Goal: Find specific page/section: Find specific page/section

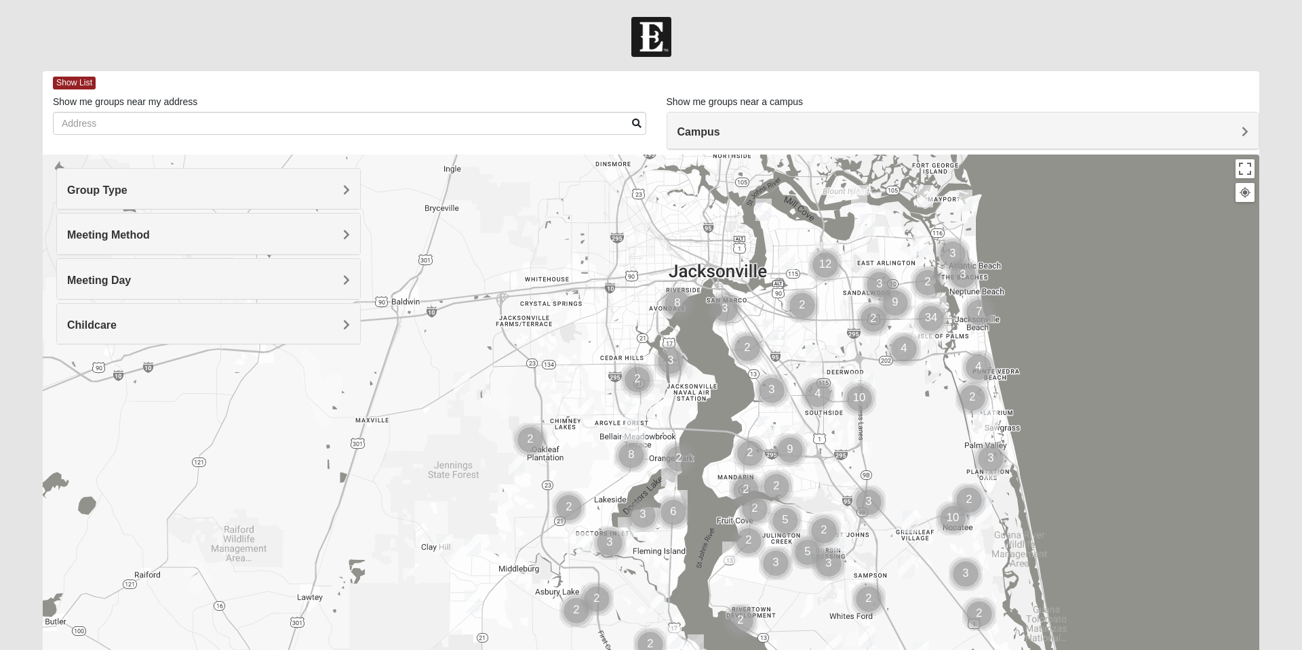
click at [932, 524] on div at bounding box center [651, 426] width 1217 height 543
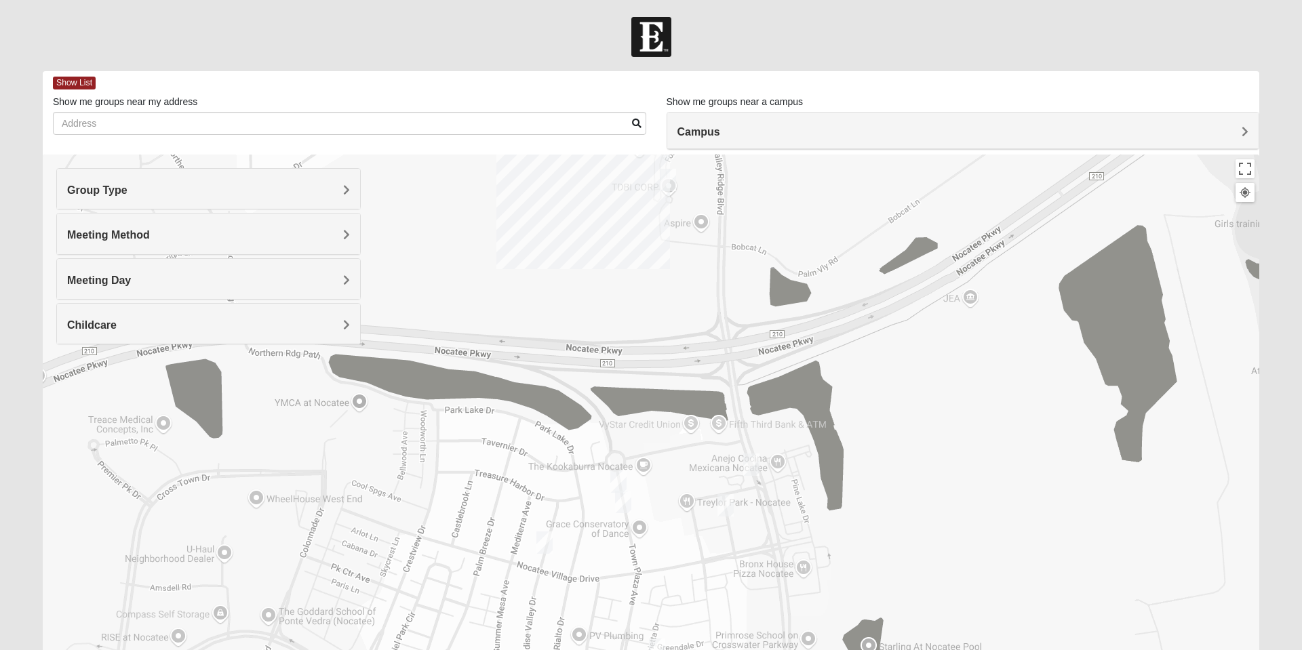
click at [557, 530] on img "Mixed Olsen 32081" at bounding box center [544, 542] width 27 height 33
click at [680, 441] on div "Mixed [PERSON_NAME] 32081 [DATE] PM Mixed Group In Person Childcare Learn More" at bounding box center [651, 426] width 1217 height 543
click at [644, 450] on button "Close" at bounding box center [643, 464] width 33 height 33
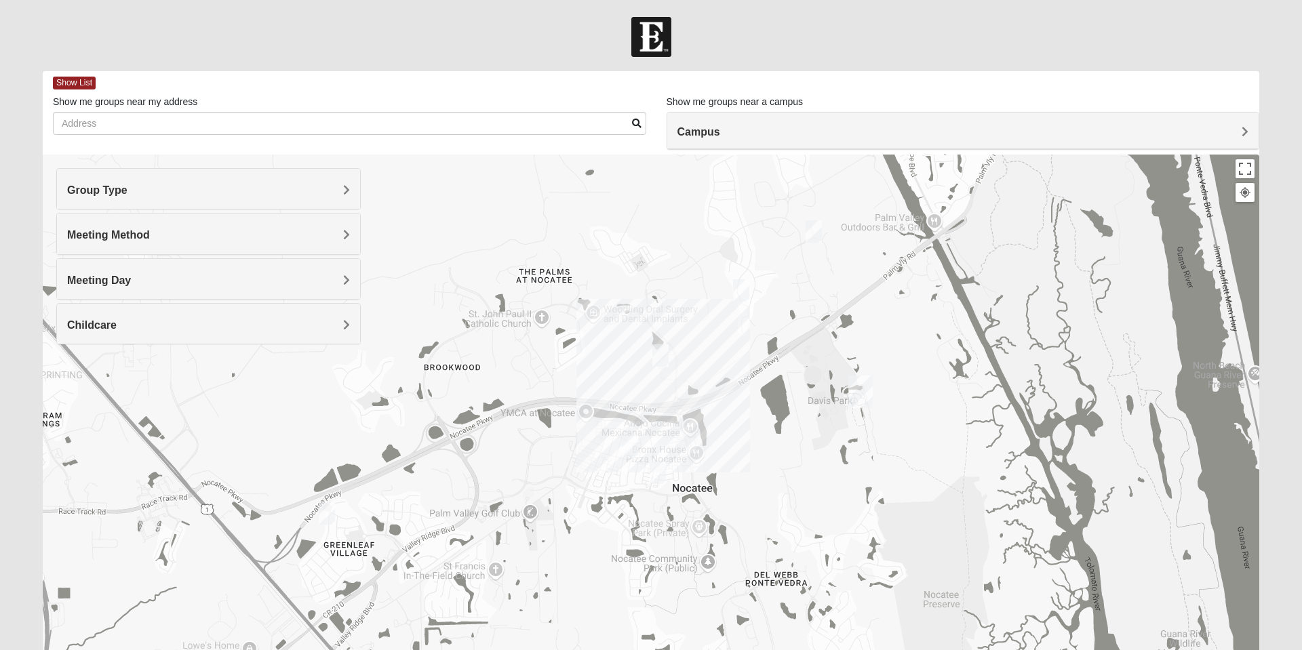
click at [222, 239] on h4 "Meeting Method" at bounding box center [208, 235] width 283 height 13
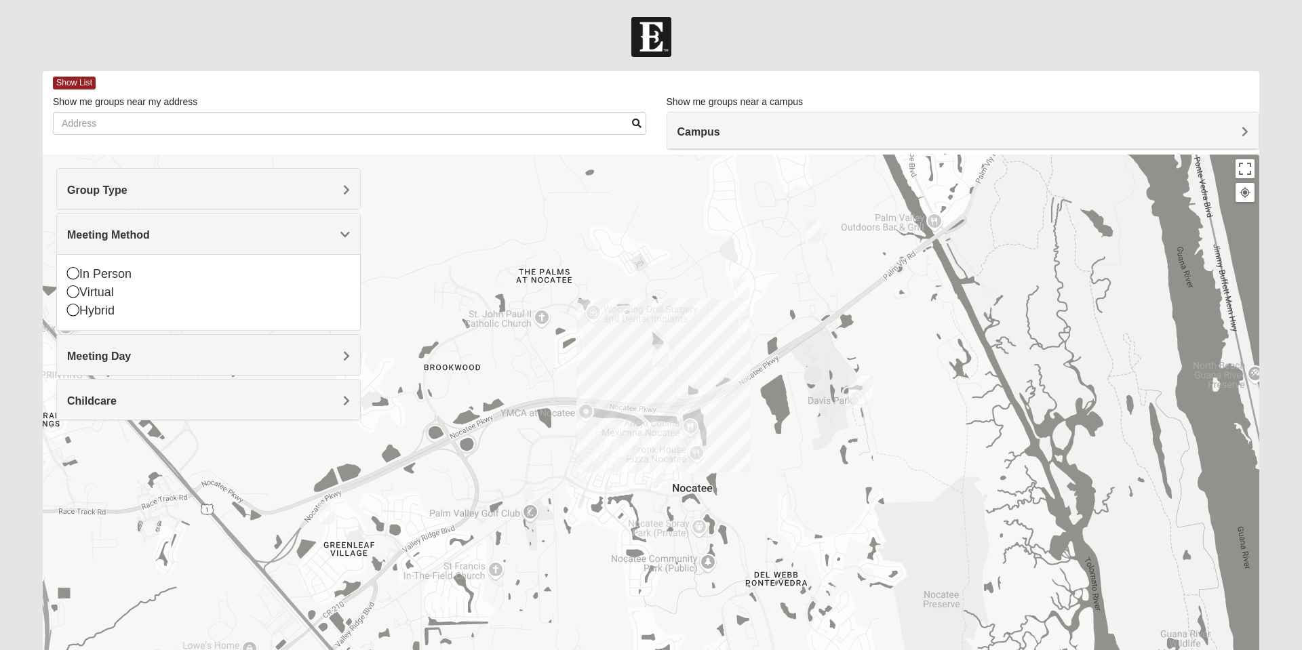
click at [241, 195] on h4 "Group Type" at bounding box center [208, 190] width 283 height 13
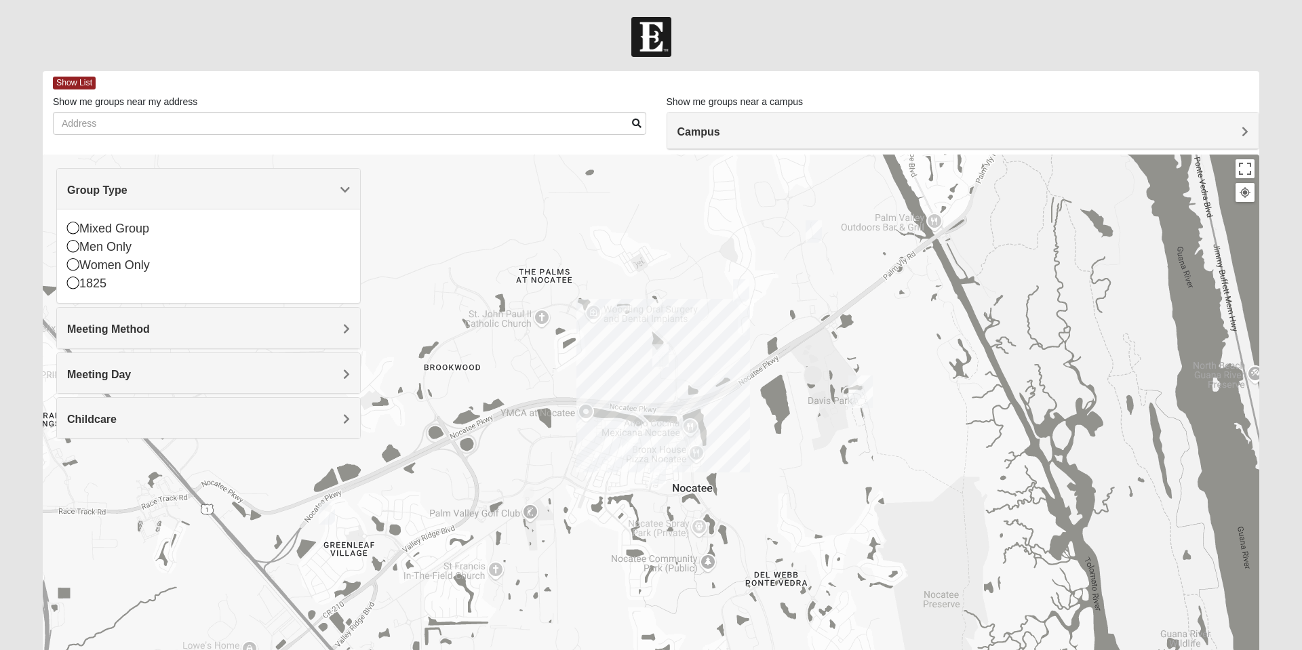
click at [254, 379] on h4 "Meeting Day" at bounding box center [208, 374] width 283 height 13
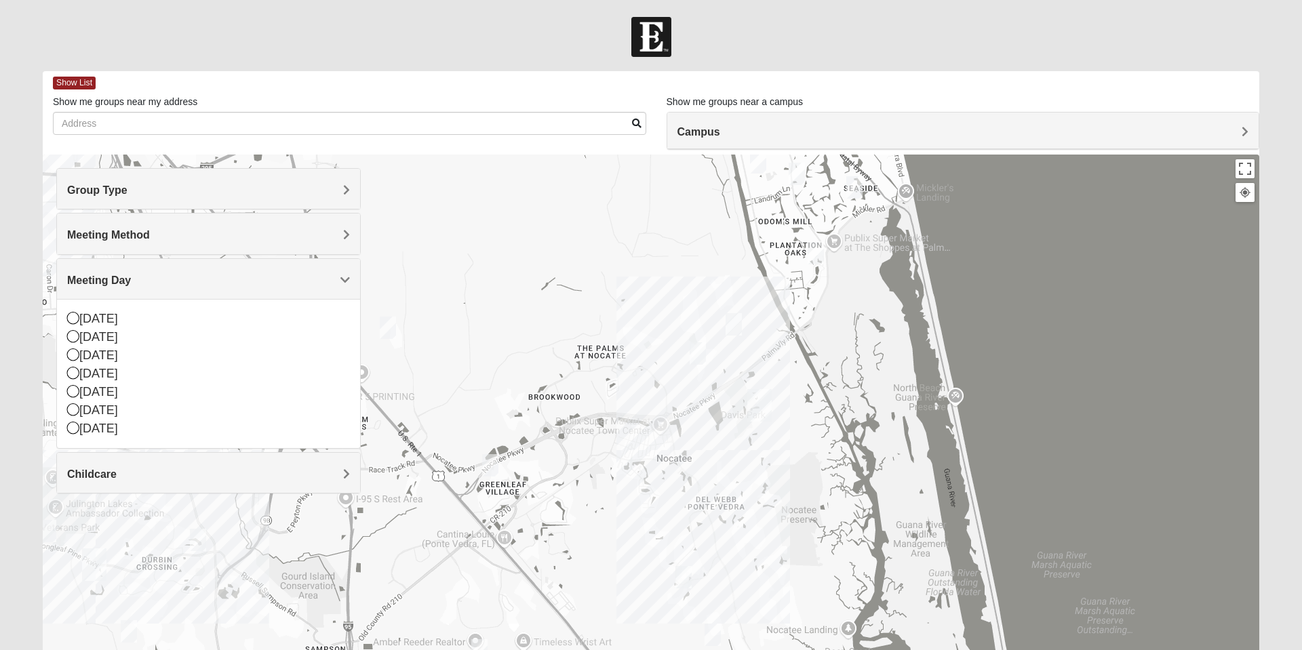
click at [328, 178] on div "Group Type" at bounding box center [208, 189] width 303 height 40
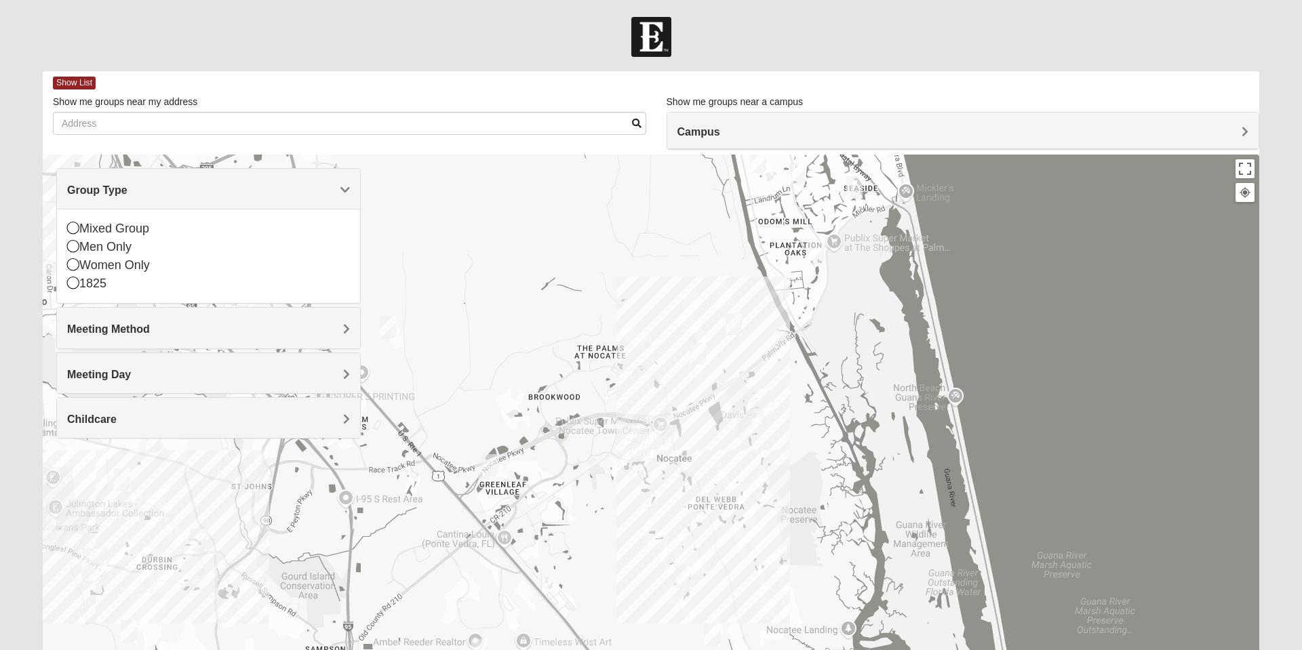
click at [73, 230] on icon at bounding box center [73, 228] width 12 height 12
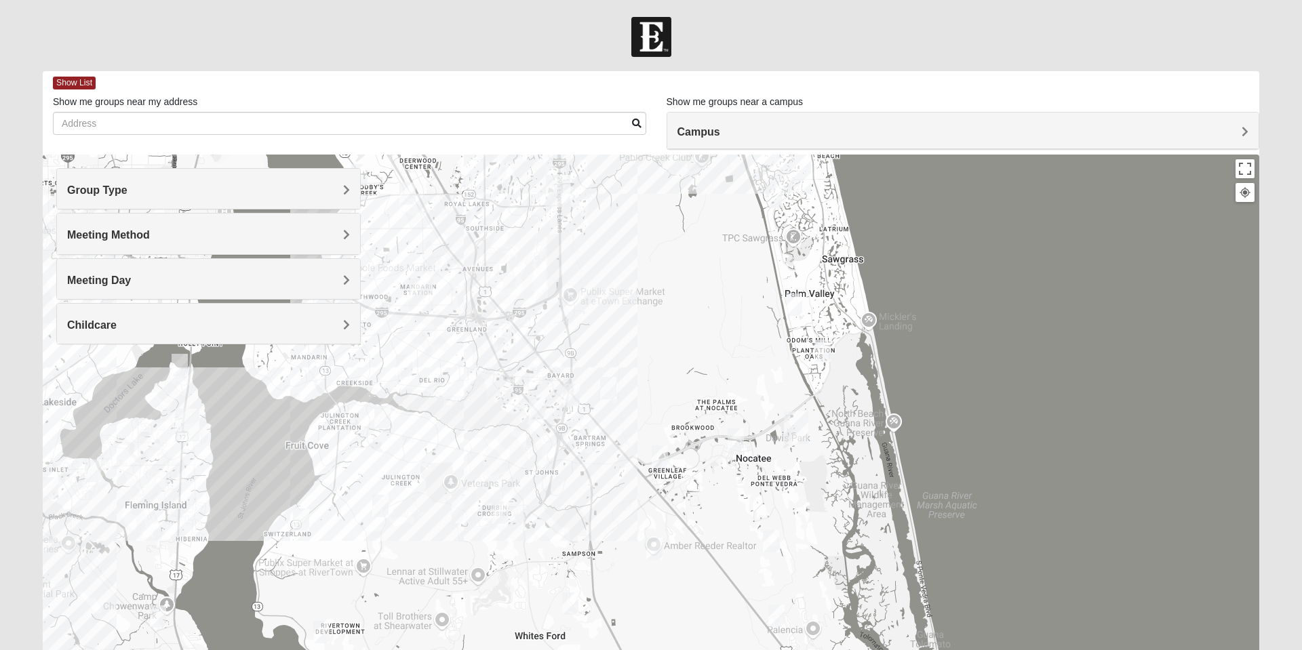
click at [295, 182] on div "Group Type" at bounding box center [208, 189] width 303 height 40
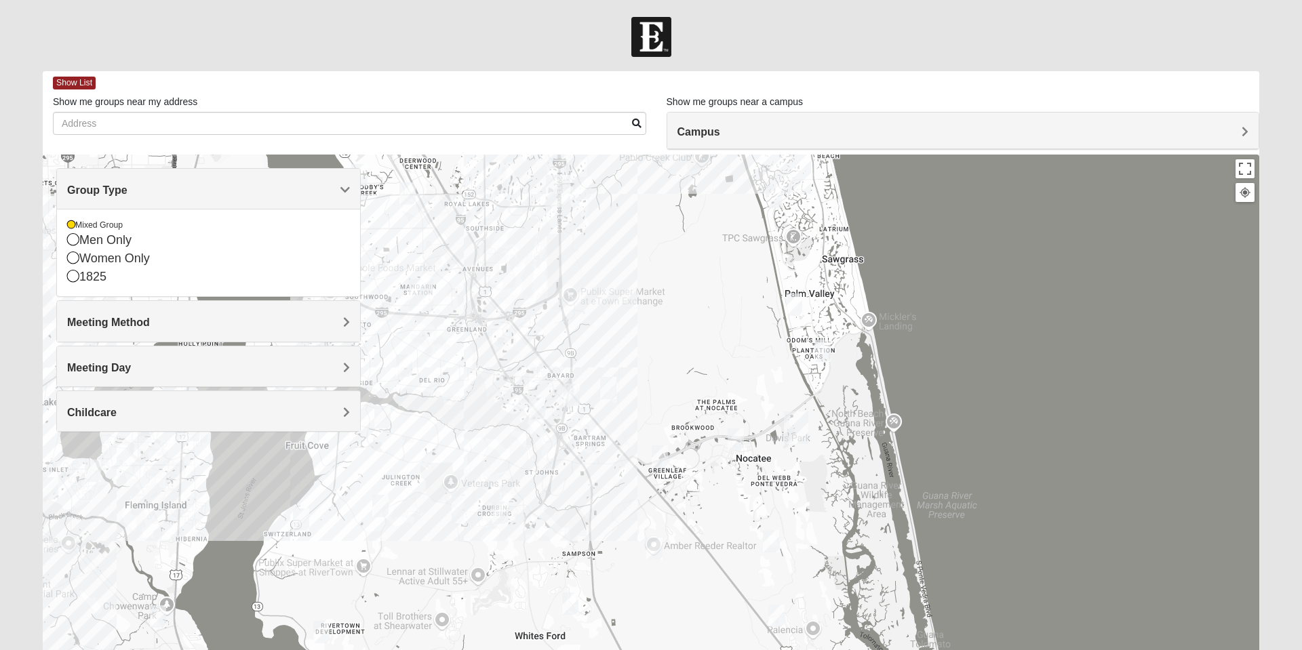
click at [91, 222] on div "Mixed Group" at bounding box center [208, 226] width 283 height 12
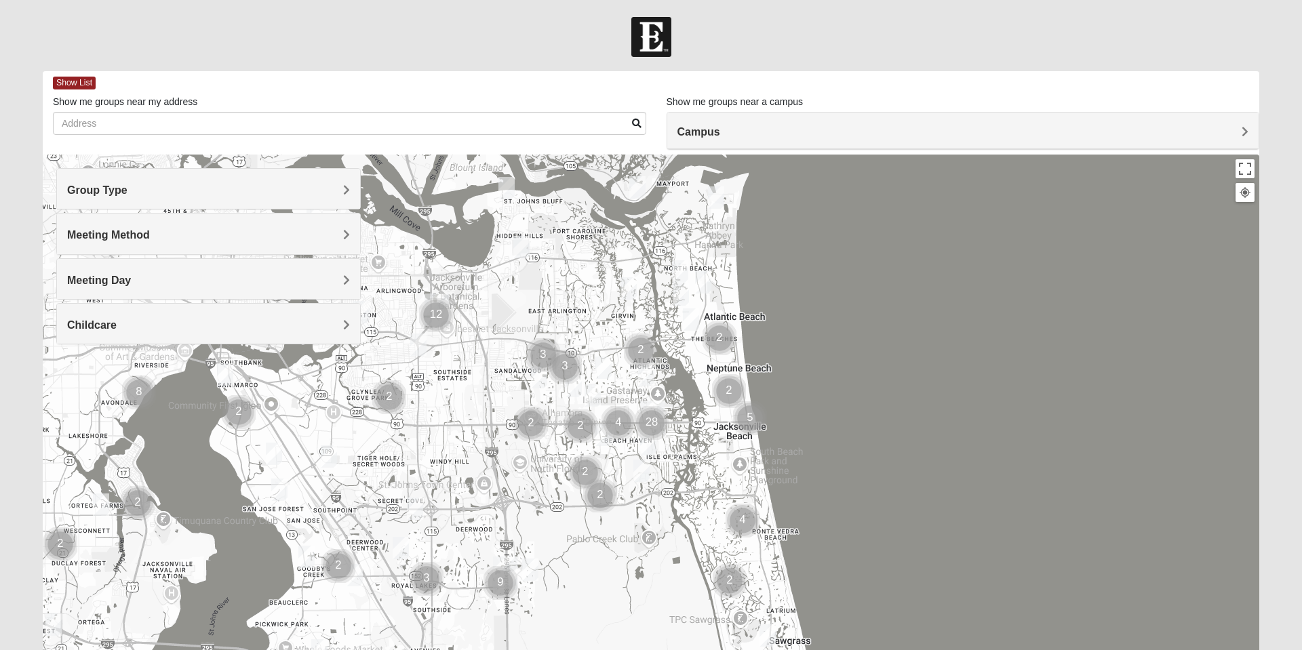
click at [4, 627] on form "Log In Find A Group Error Show List Loading Groups" at bounding box center [651, 382] width 1302 height 730
